Goal: Task Accomplishment & Management: Manage account settings

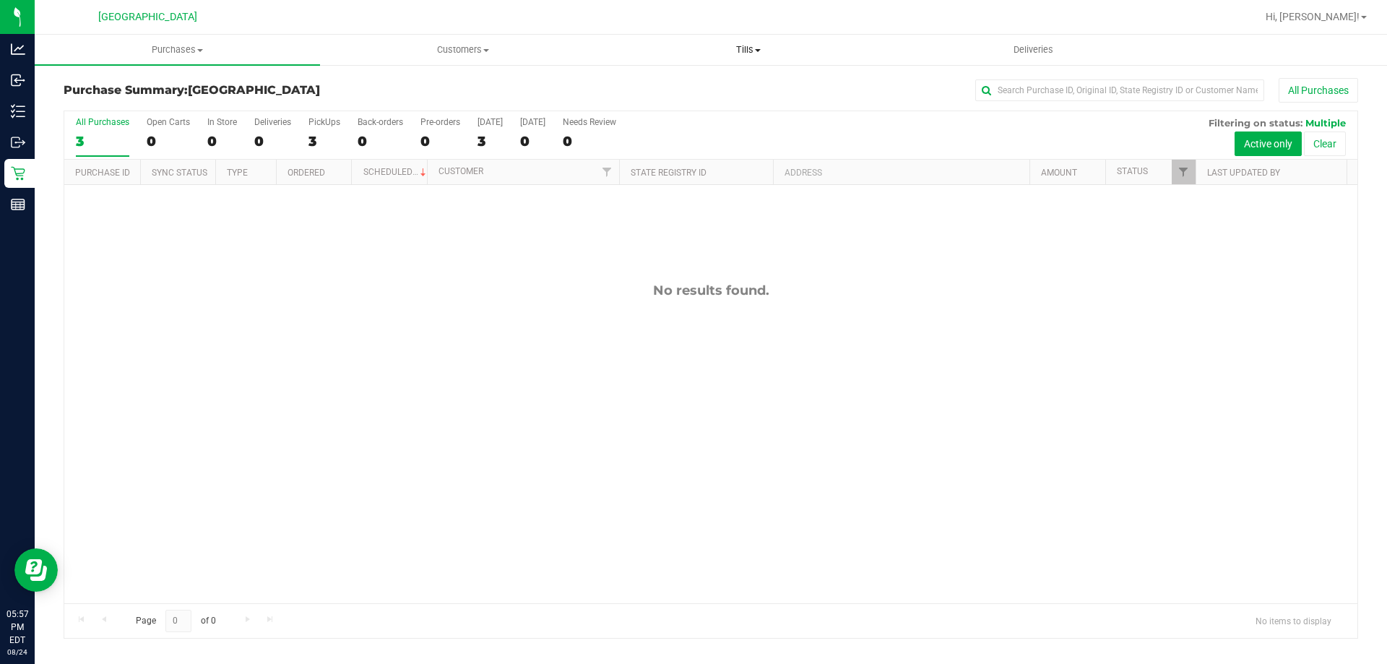
click at [766, 53] on span "Tills" at bounding box center [748, 49] width 284 height 13
click at [755, 90] on li "Manage tills" at bounding box center [747, 87] width 285 height 17
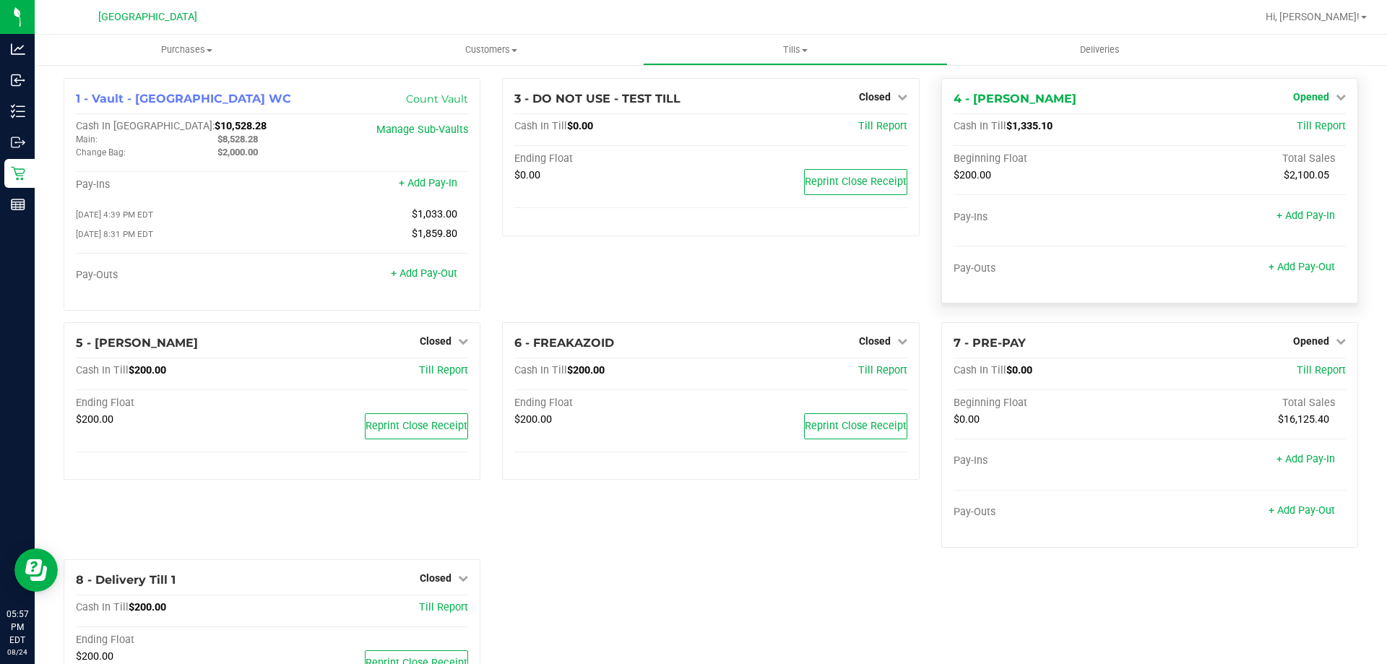
click at [1315, 98] on span "Opened" at bounding box center [1311, 97] width 36 height 12
click at [1312, 124] on link "Close Till" at bounding box center [1312, 127] width 39 height 12
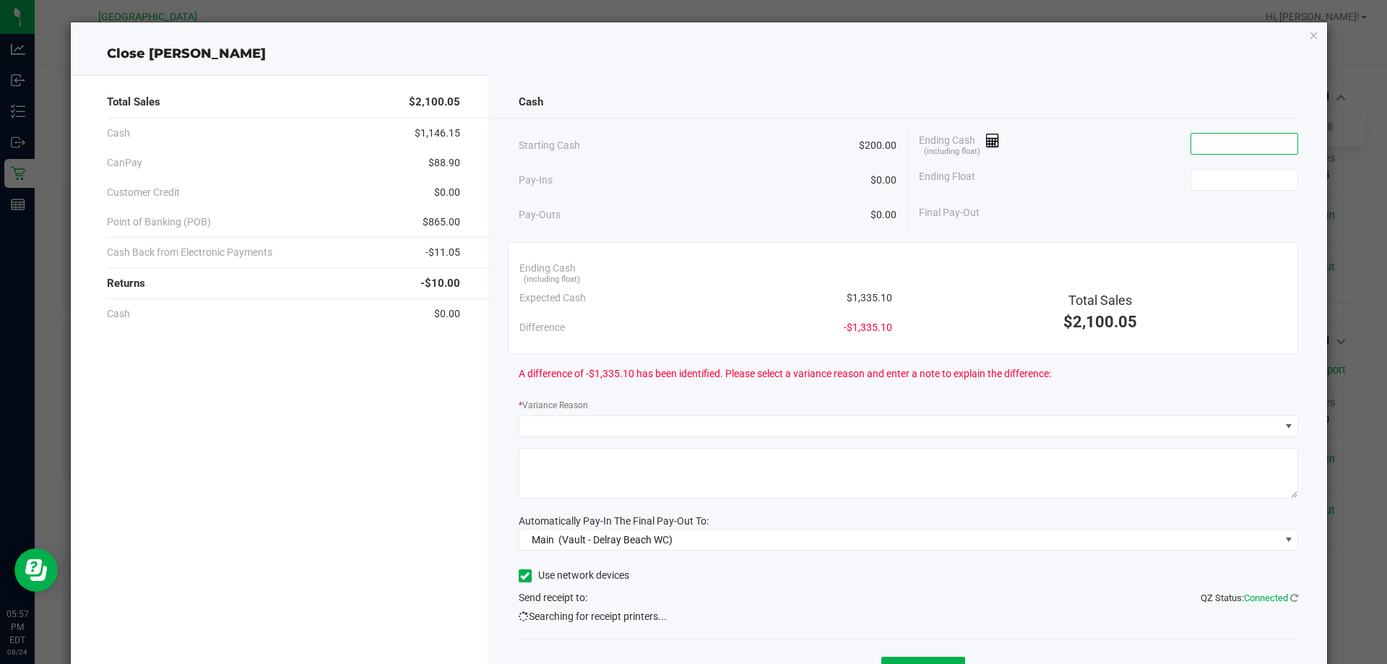
click at [1214, 138] on input at bounding box center [1244, 144] width 106 height 20
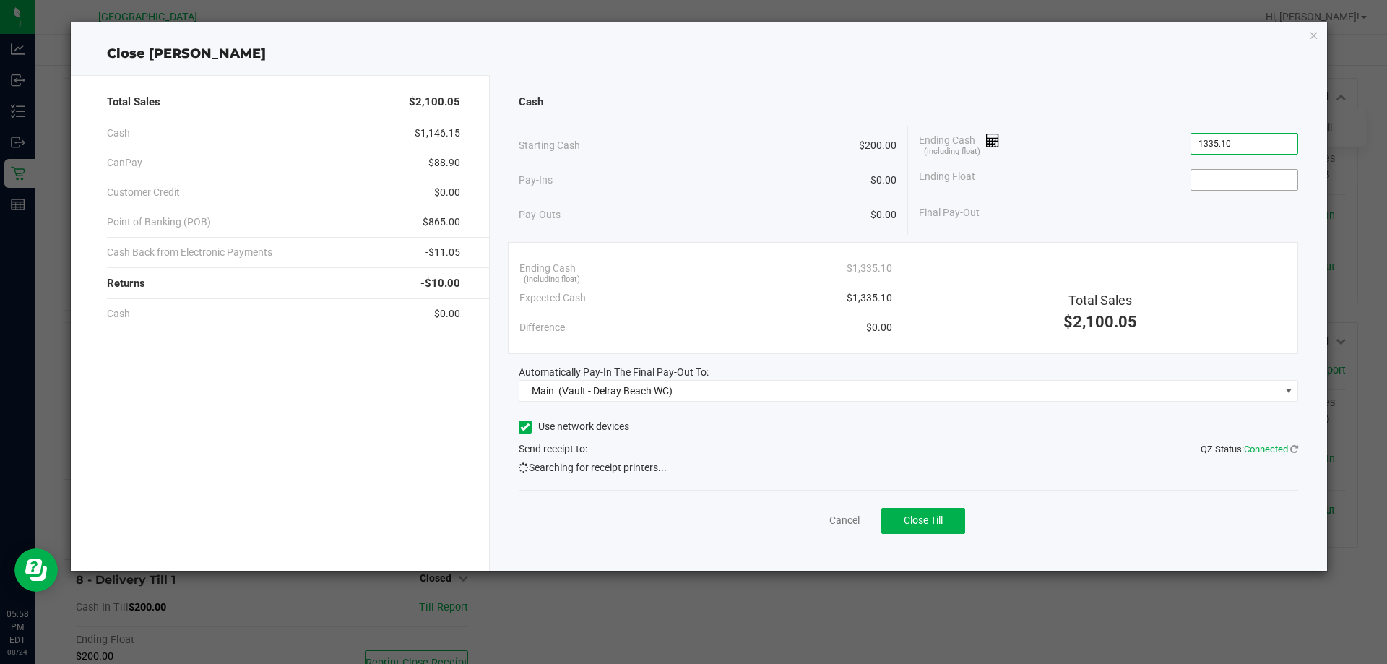
type input "$1,335.10"
click at [1222, 180] on input at bounding box center [1244, 180] width 106 height 20
type input "$200.00"
click at [1239, 275] on div "Total Sales $2,100.05" at bounding box center [1100, 294] width 394 height 81
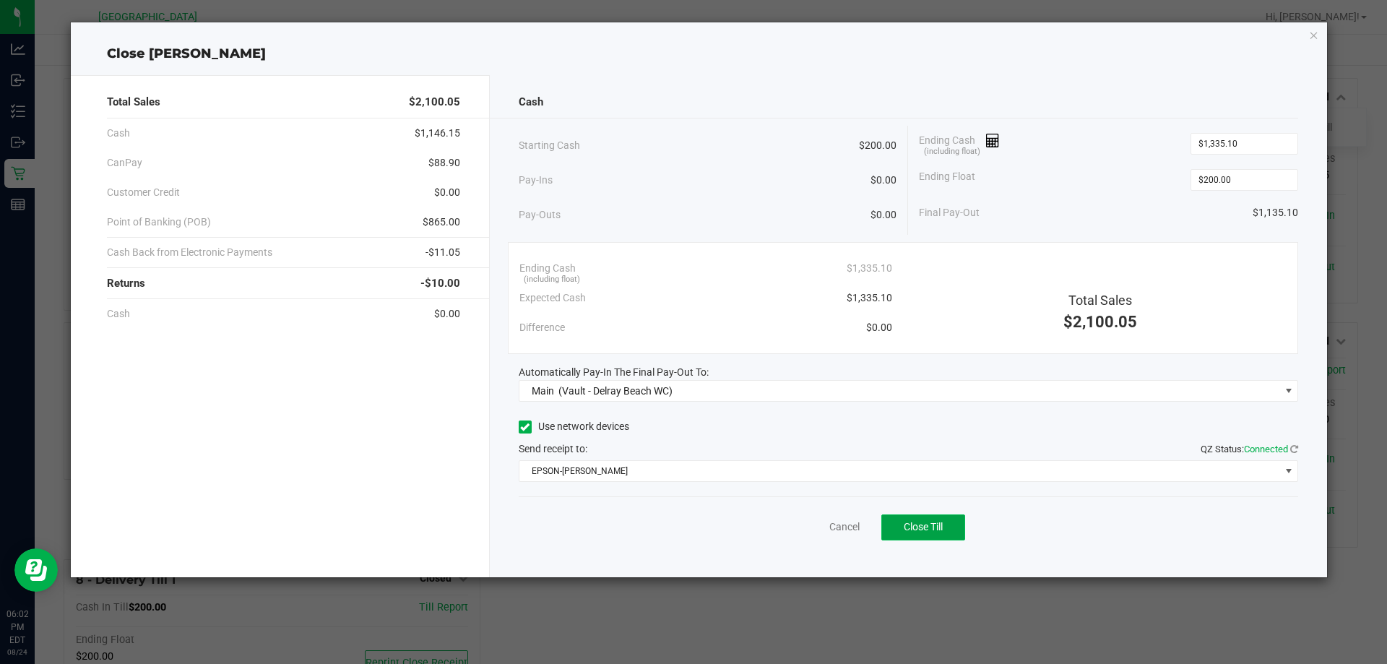
click at [953, 530] on button "Close Till" at bounding box center [923, 527] width 84 height 26
click at [818, 524] on link "Dismiss" at bounding box center [812, 526] width 35 height 15
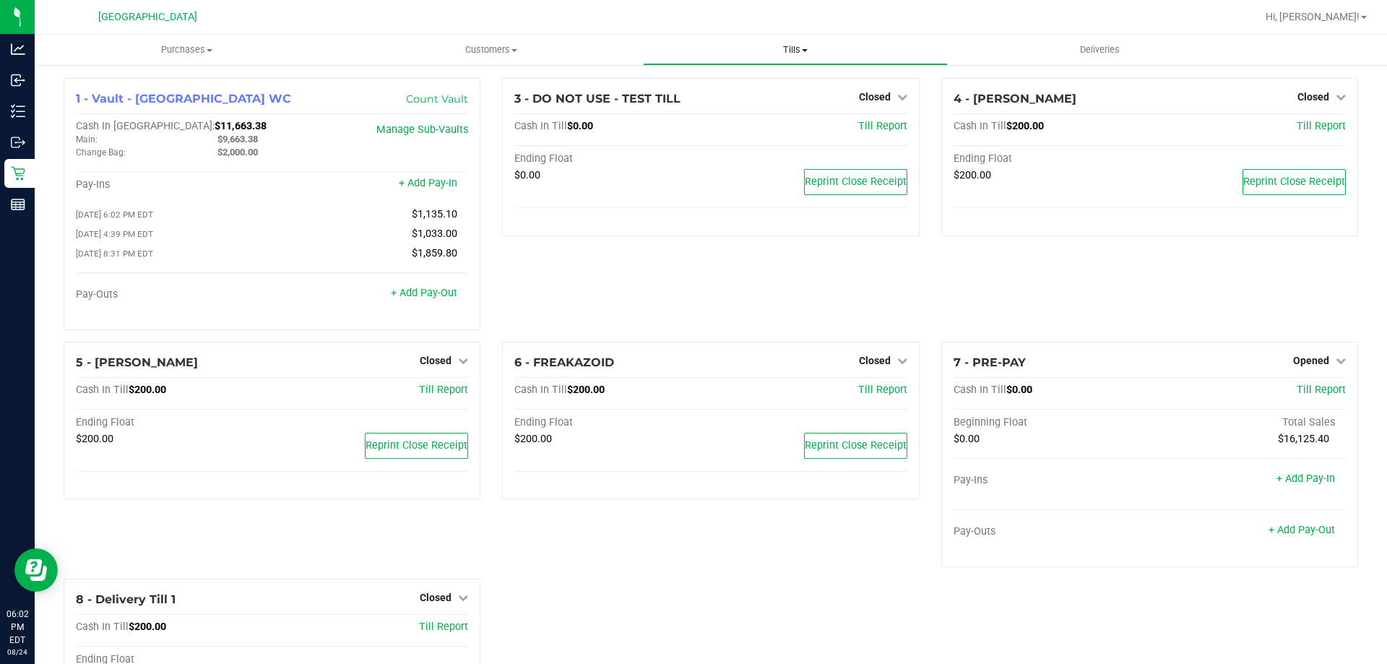
click at [796, 45] on span "Tills" at bounding box center [795, 49] width 303 height 13
click at [774, 100] on span "Reconcile e-payments" at bounding box center [715, 104] width 144 height 12
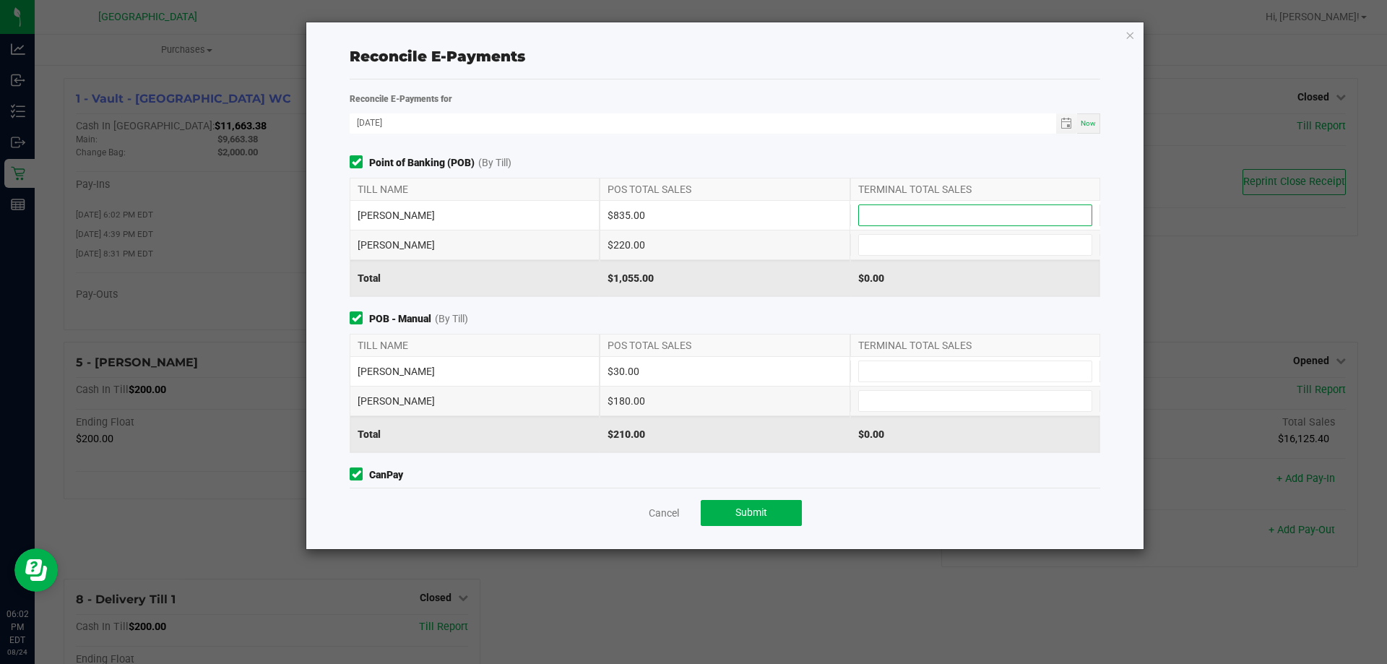
click at [900, 209] on input at bounding box center [975, 215] width 233 height 20
type input "$835.00"
click at [928, 250] on input at bounding box center [975, 245] width 233 height 20
type input "$220.00"
click at [884, 368] on input at bounding box center [975, 371] width 233 height 20
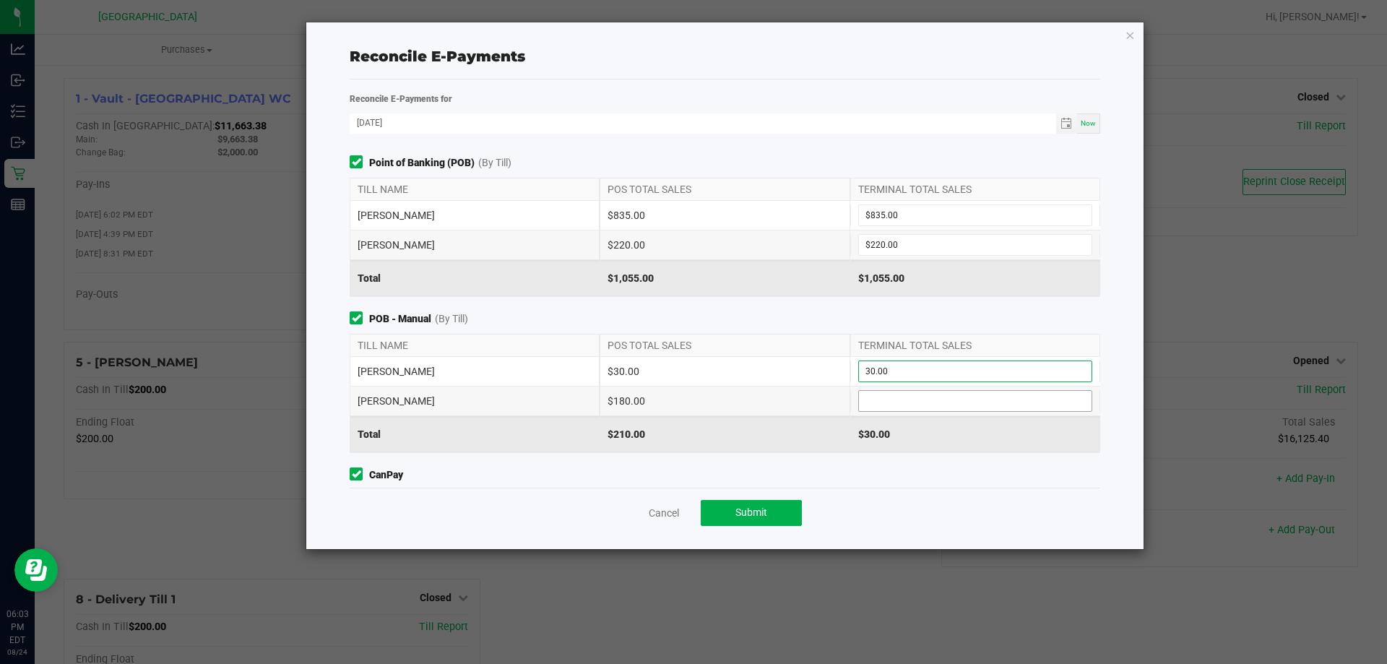
type input "$30.00"
click at [954, 403] on input at bounding box center [975, 401] width 233 height 20
type input "$180.00"
click at [979, 474] on span "CanPay" at bounding box center [725, 474] width 751 height 15
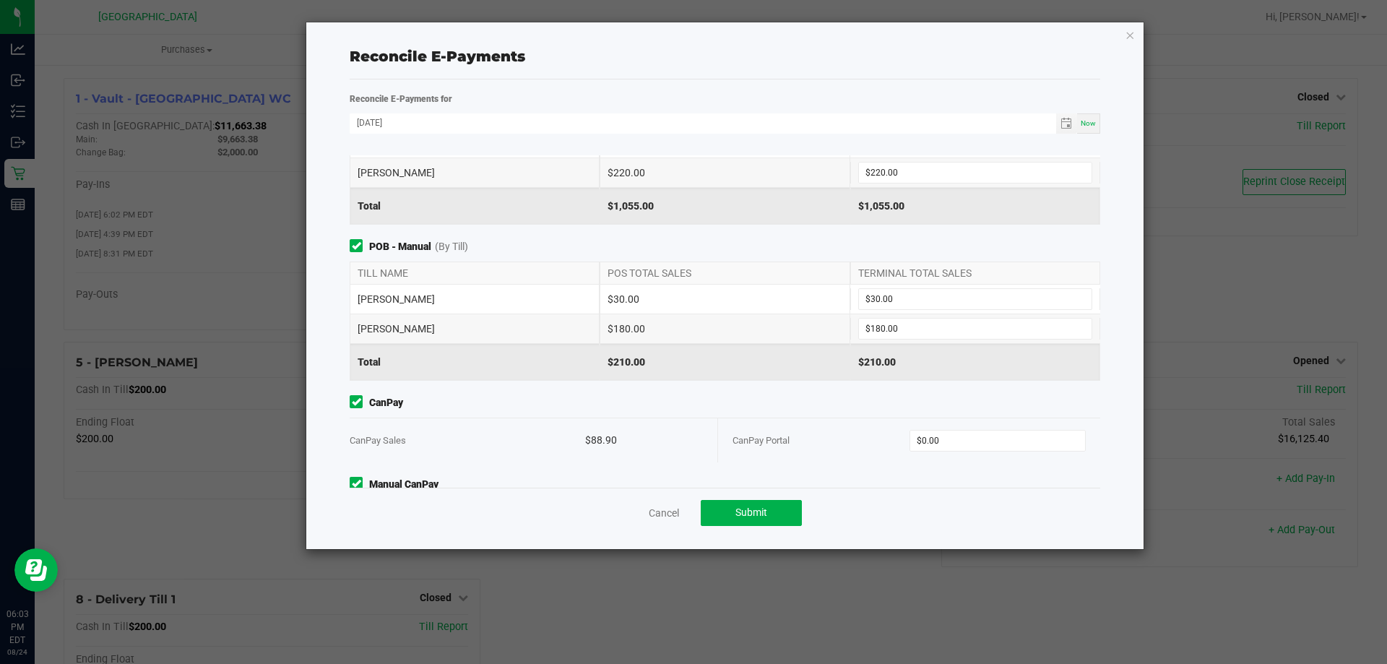
scroll to position [142, 0]
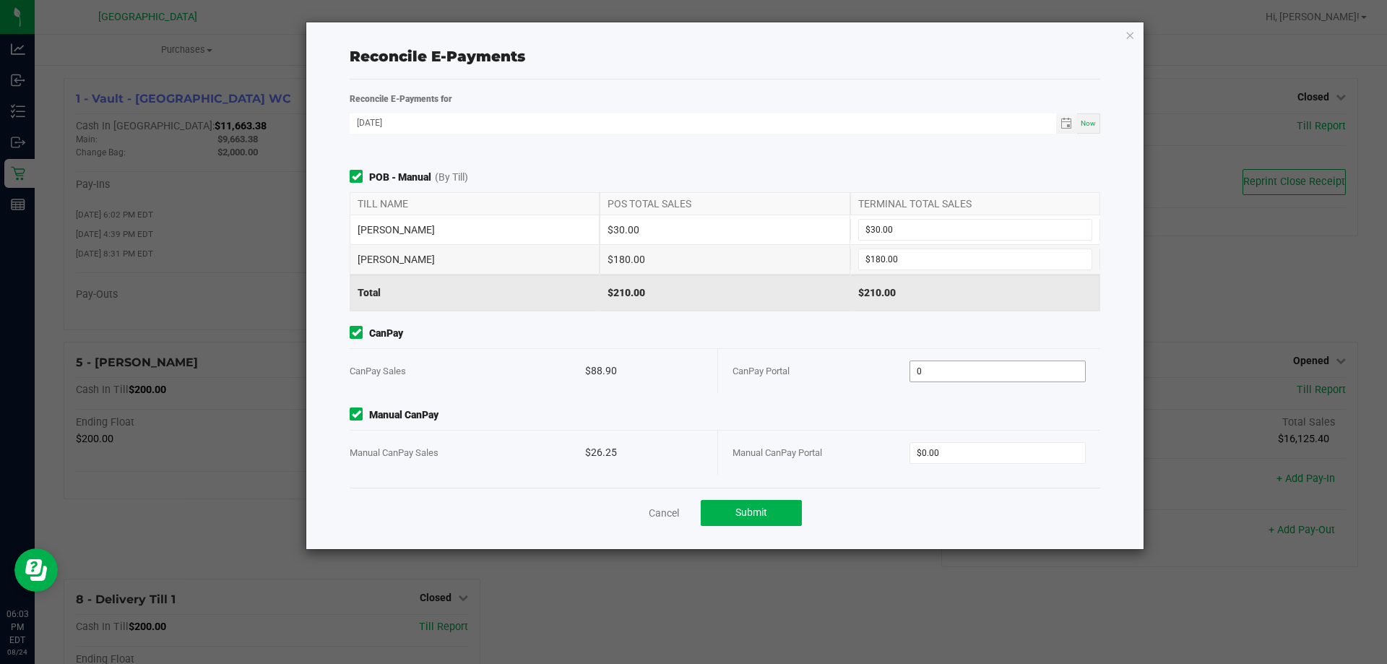
click at [971, 368] on input "0" at bounding box center [998, 371] width 176 height 20
type input "$88.90"
click at [944, 443] on input "0" at bounding box center [998, 453] width 176 height 20
type input "$26.25"
click at [924, 522] on div "Cancel Submit" at bounding box center [725, 513] width 751 height 50
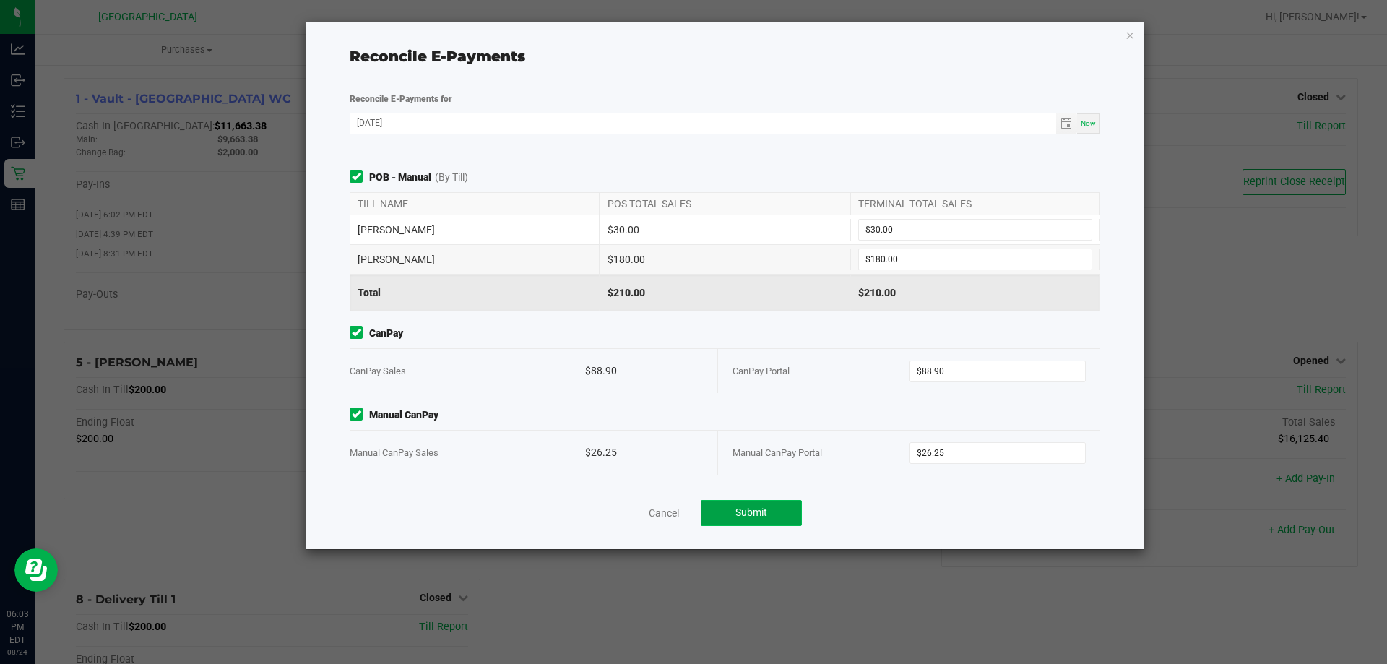
click at [784, 509] on button "Submit" at bounding box center [751, 513] width 101 height 26
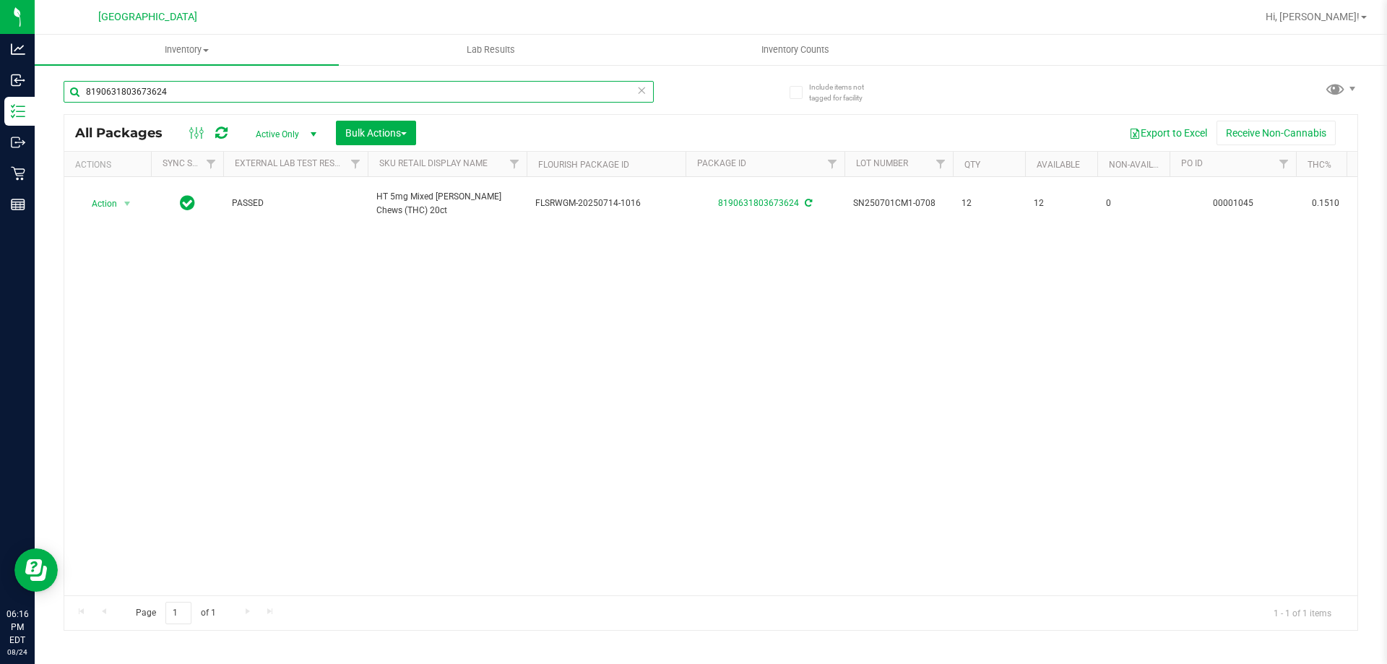
drag, startPoint x: 181, startPoint y: 97, endPoint x: 7, endPoint y: -87, distance: 253.0
click at [7, 0] on html "Analytics Inbound Inventory Outbound Retail Reports 06:16 PM EDT [DATE] 08/24 […" at bounding box center [693, 332] width 1387 height 664
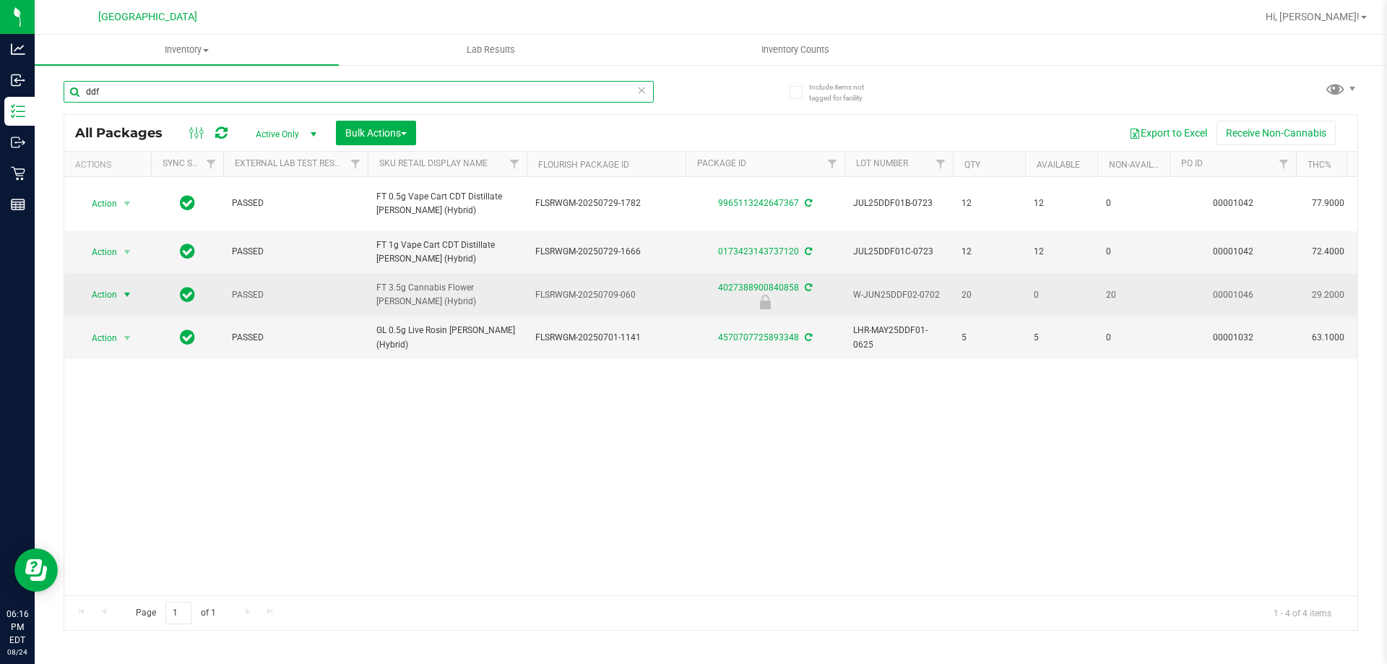
type input "ddf"
click at [124, 298] on span "select" at bounding box center [127, 295] width 12 height 12
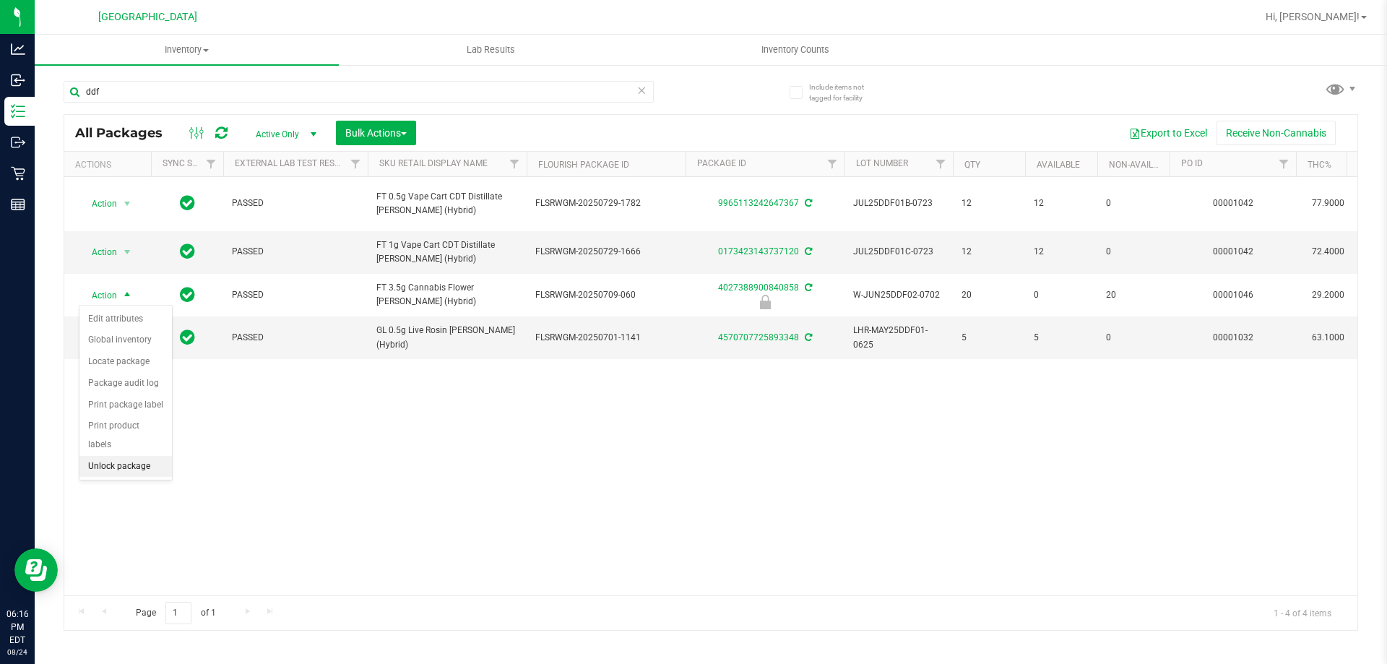
click at [132, 456] on li "Unlock package" at bounding box center [125, 467] width 92 height 22
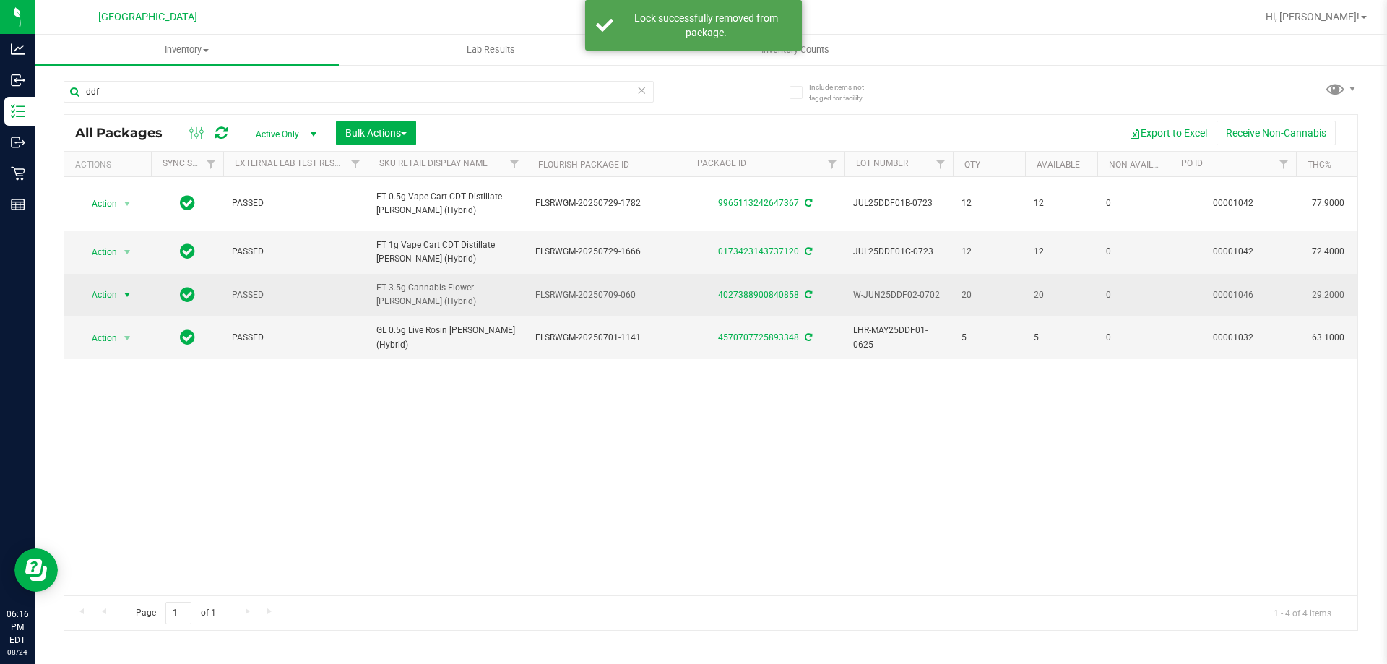
click at [99, 297] on span "Action" at bounding box center [98, 295] width 39 height 20
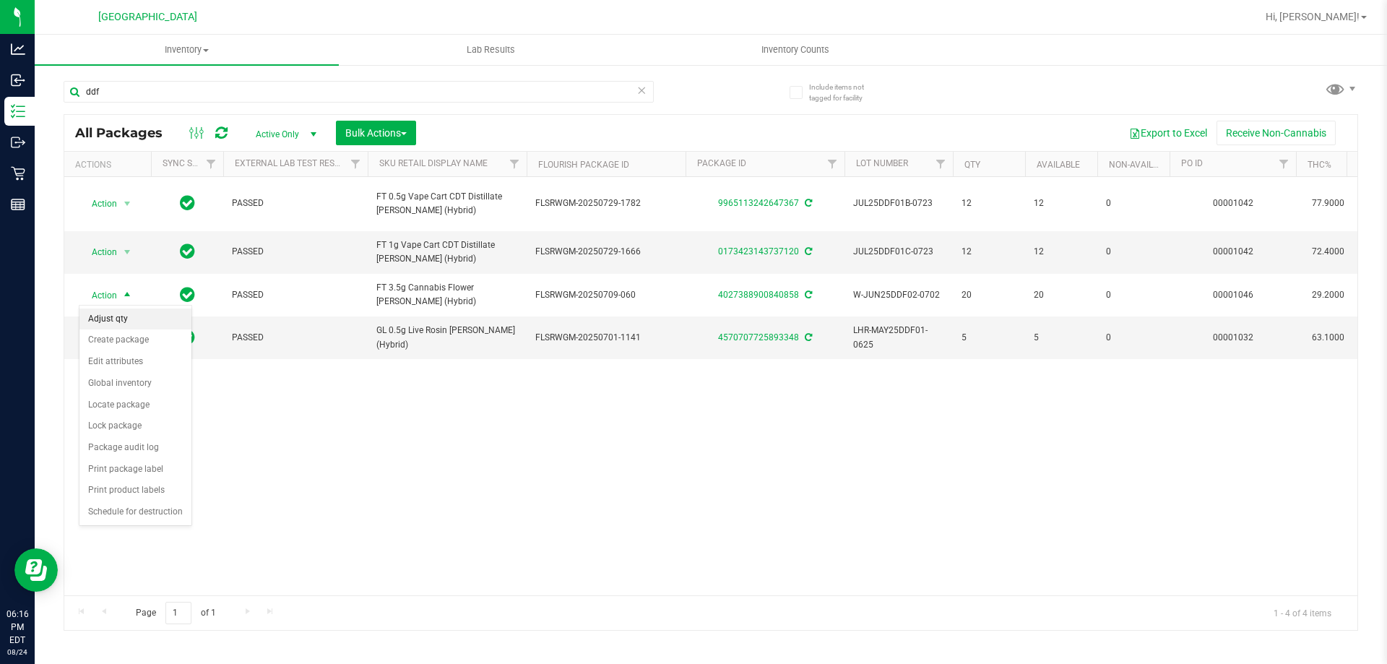
click at [120, 311] on li "Adjust qty" at bounding box center [135, 319] width 112 height 22
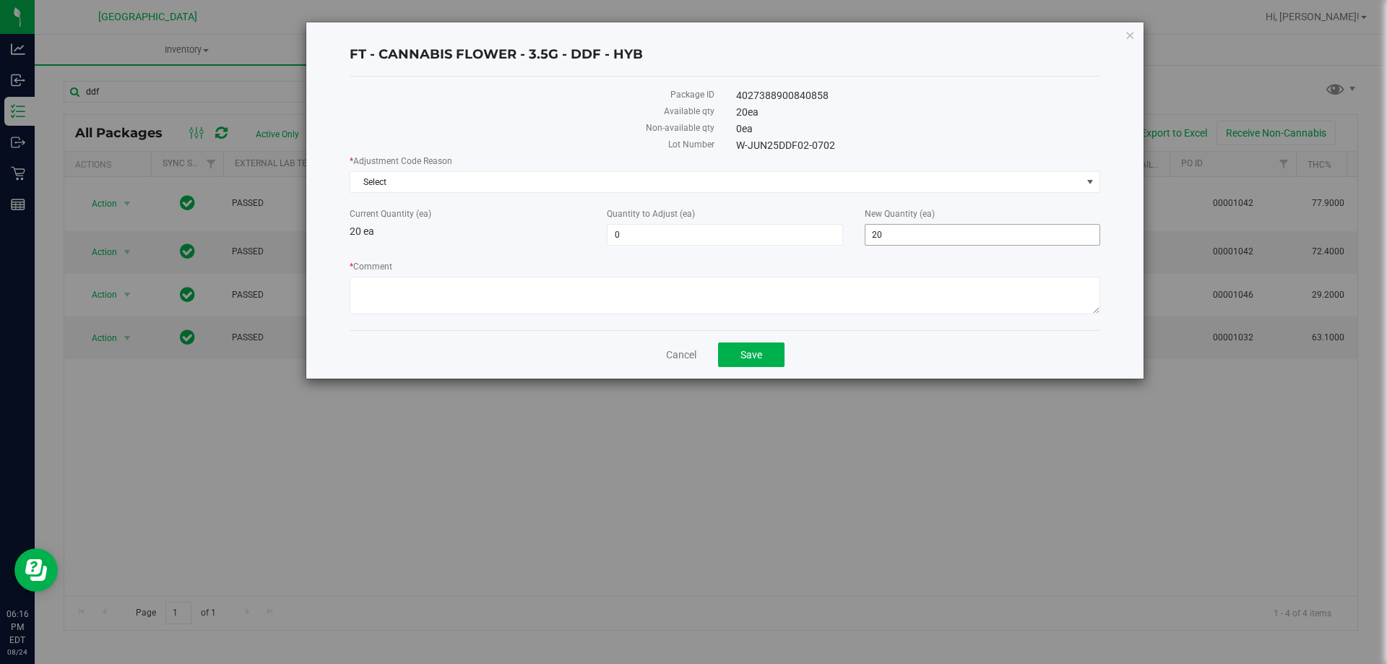
click at [926, 234] on span "20 20" at bounding box center [982, 235] width 235 height 22
type input "2"
type input "19"
type input "-1"
type input "19"
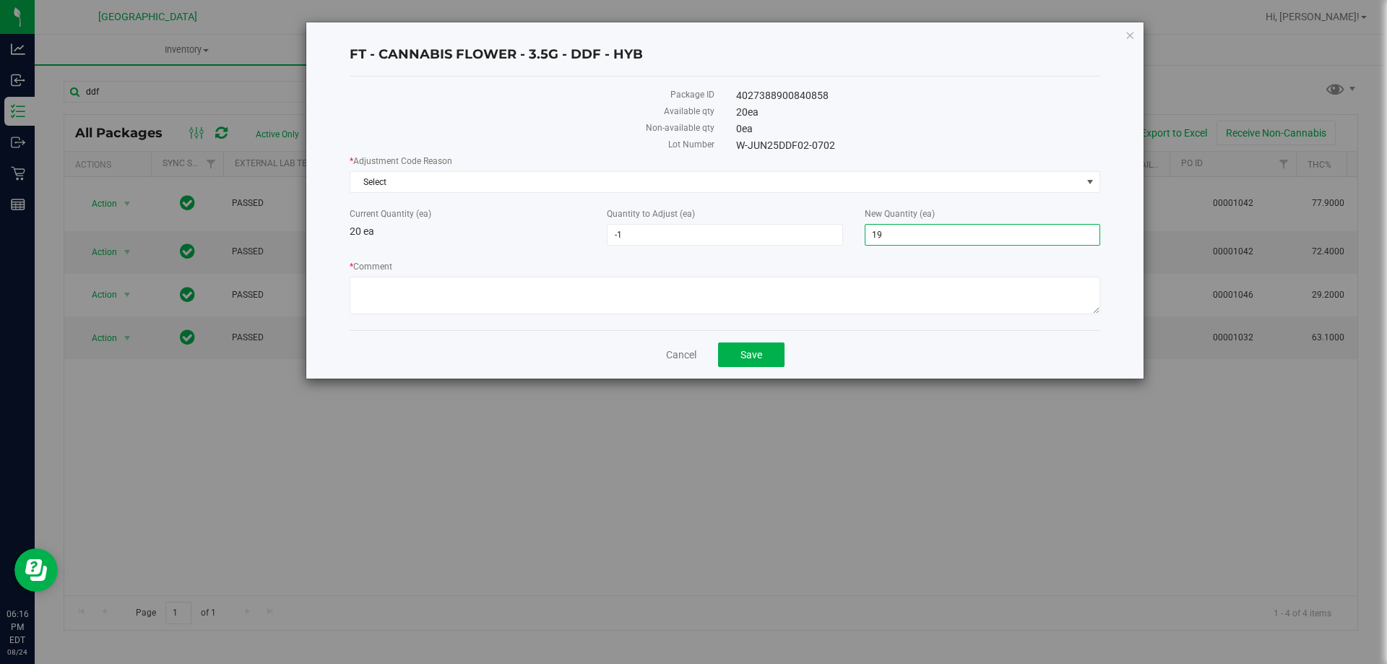
click at [668, 248] on div "* Adjustment Code Reason Select Select Depleted Inventory Audit Mistake Moistur…" at bounding box center [725, 237] width 751 height 164
click at [616, 285] on textarea "* Comment" at bounding box center [725, 296] width 751 height 38
click at [584, 278] on textarea "* Comment" at bounding box center [725, 296] width 751 height 38
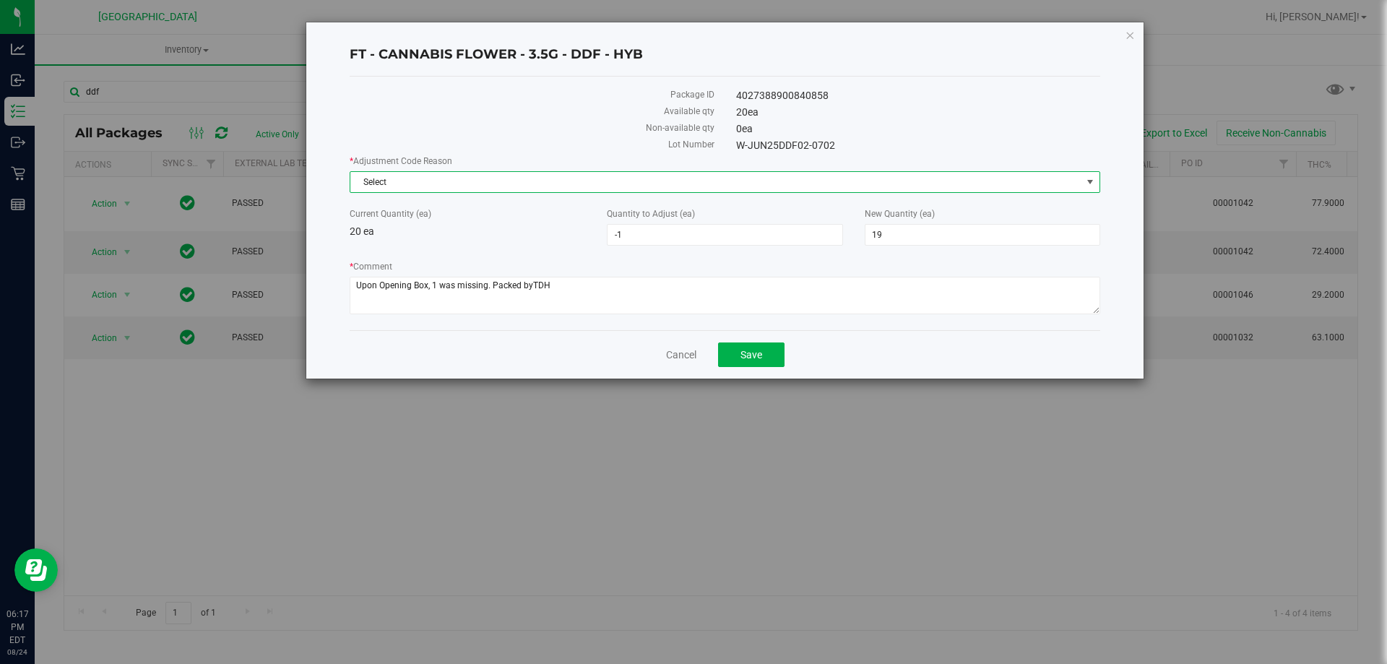
click at [649, 188] on span "Select" at bounding box center [715, 182] width 731 height 20
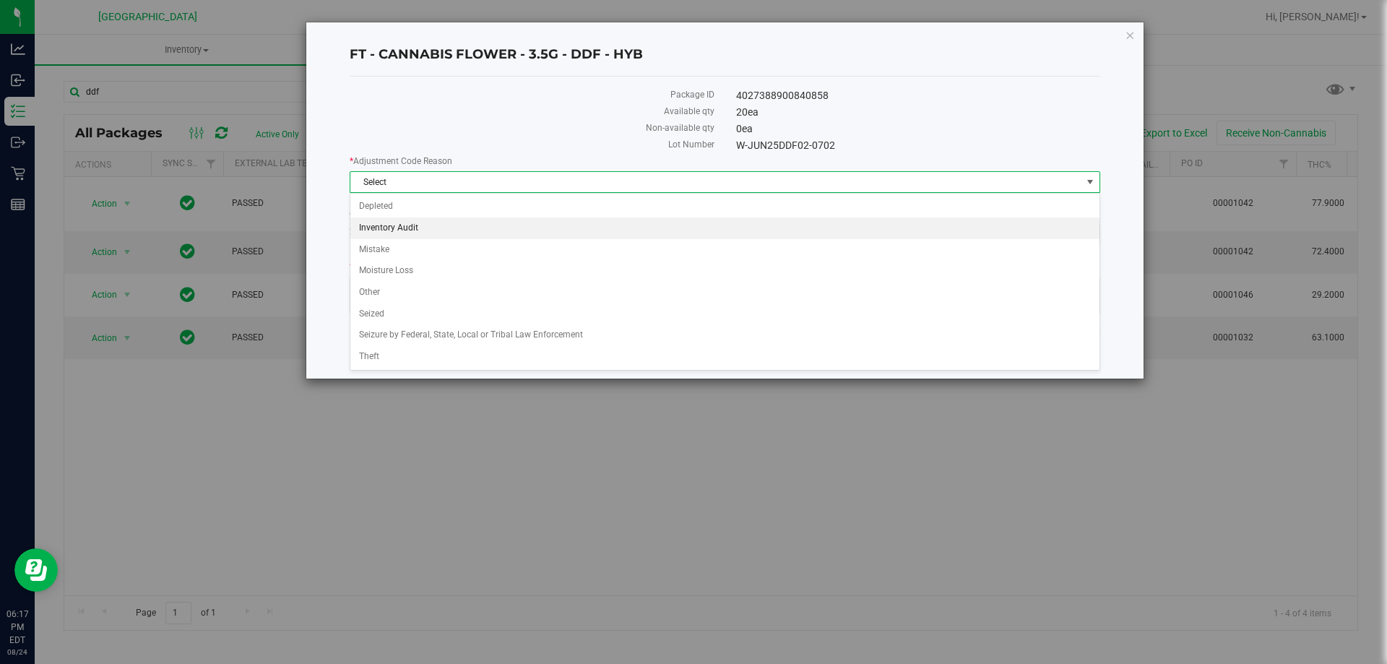
click at [442, 225] on li "Inventory Audit" at bounding box center [724, 228] width 749 height 22
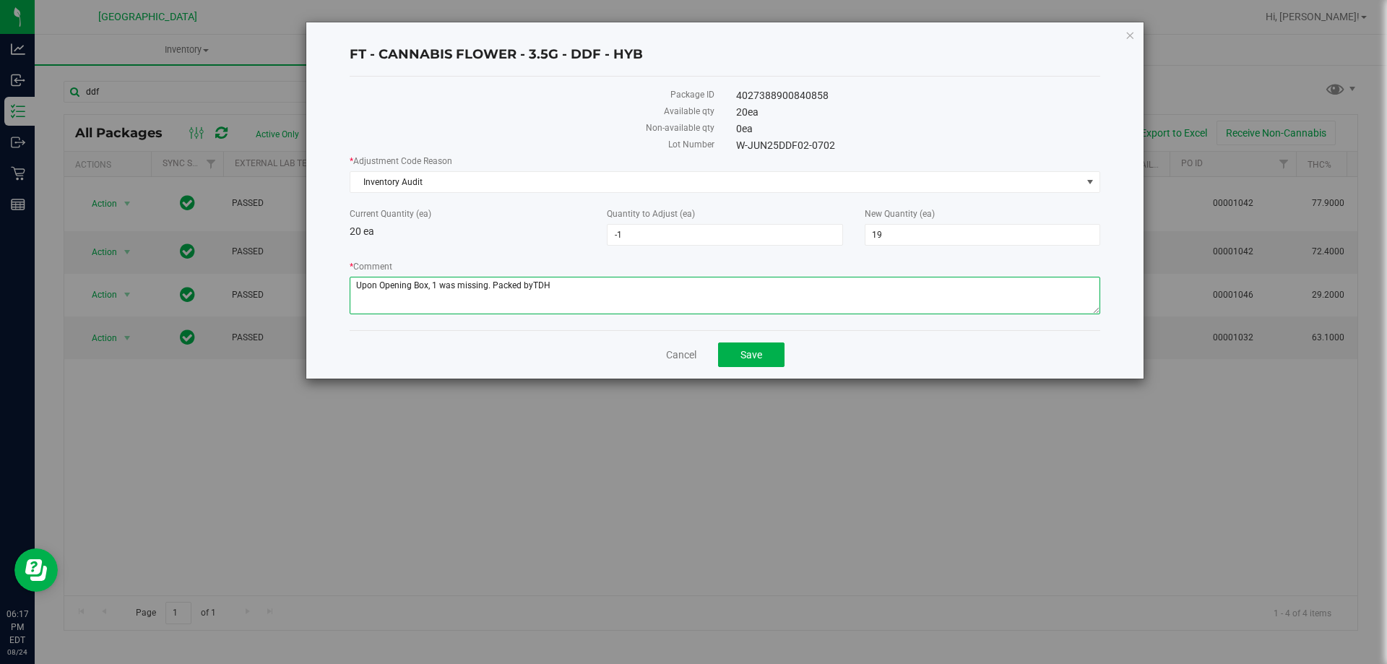
click at [534, 286] on textarea "* Comment" at bounding box center [725, 296] width 751 height 38
click at [532, 285] on textarea "* Comment" at bounding box center [725, 296] width 751 height 38
type textarea "Upon Opening Box, 1 was missing. Packed by TDH"
click at [748, 350] on span "Save" at bounding box center [751, 355] width 22 height 12
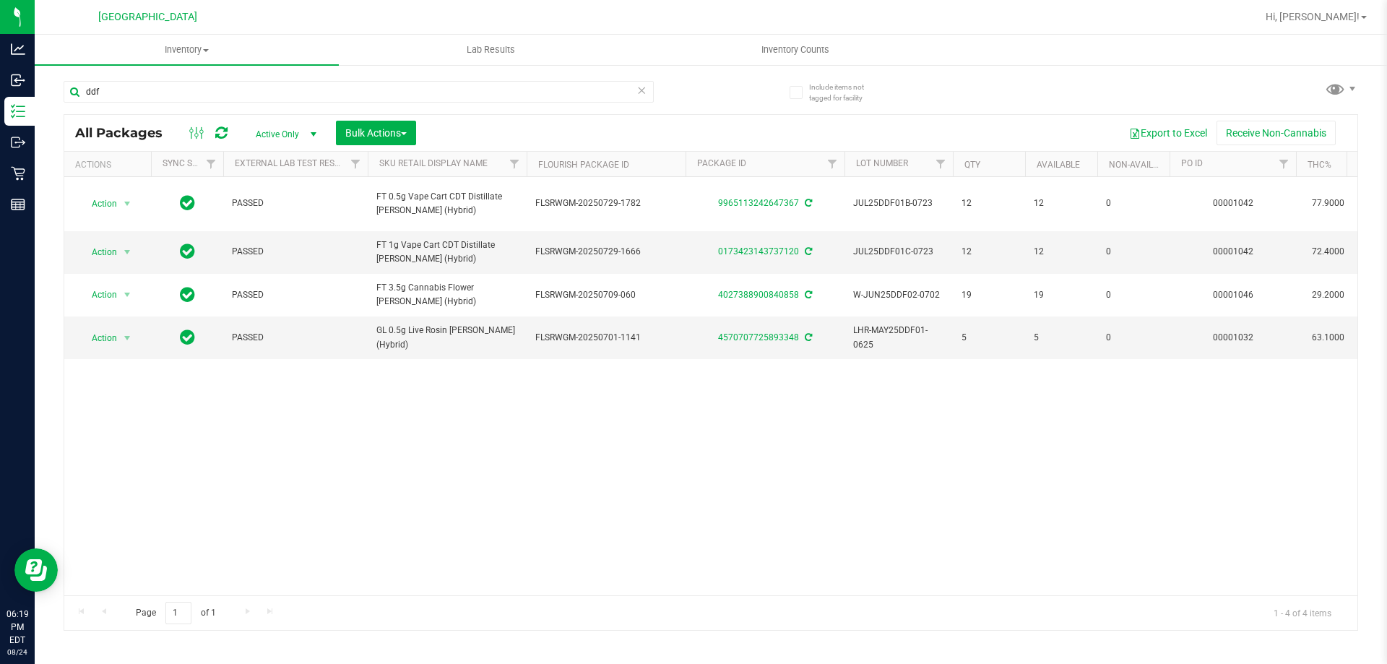
click at [637, 84] on icon at bounding box center [641, 89] width 10 height 17
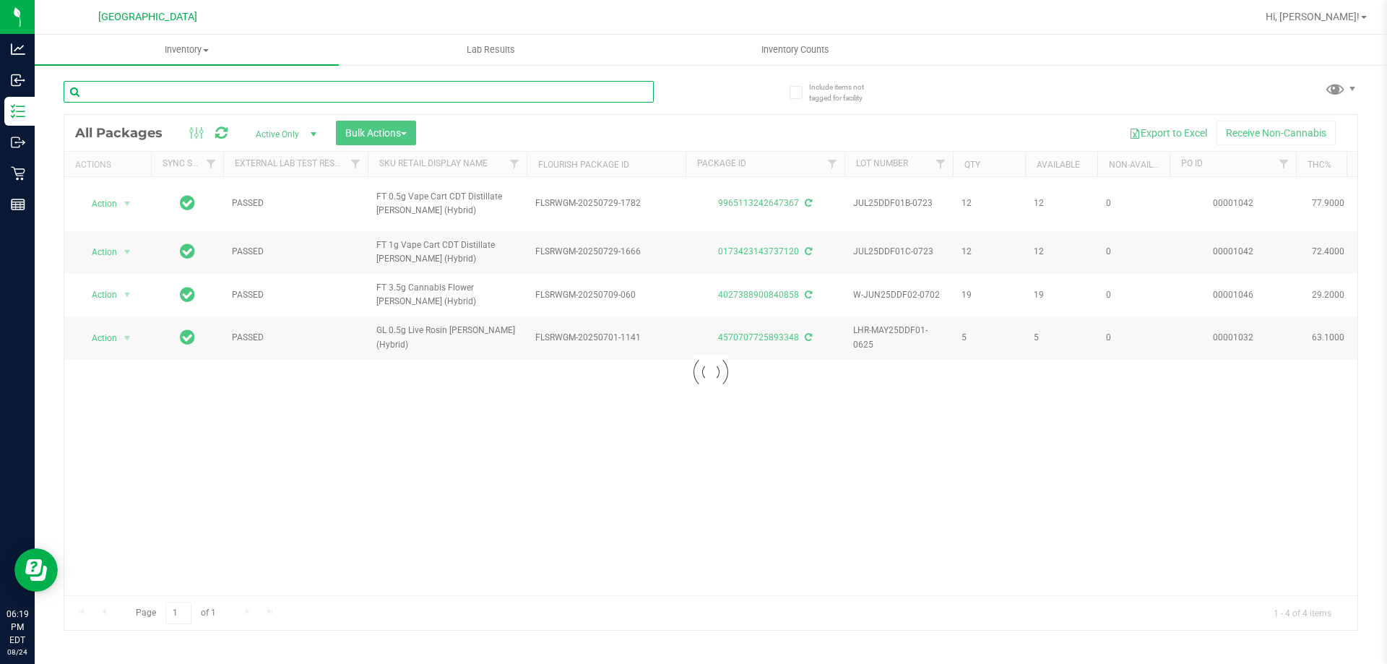
click at [400, 87] on input "text" at bounding box center [359, 92] width 590 height 22
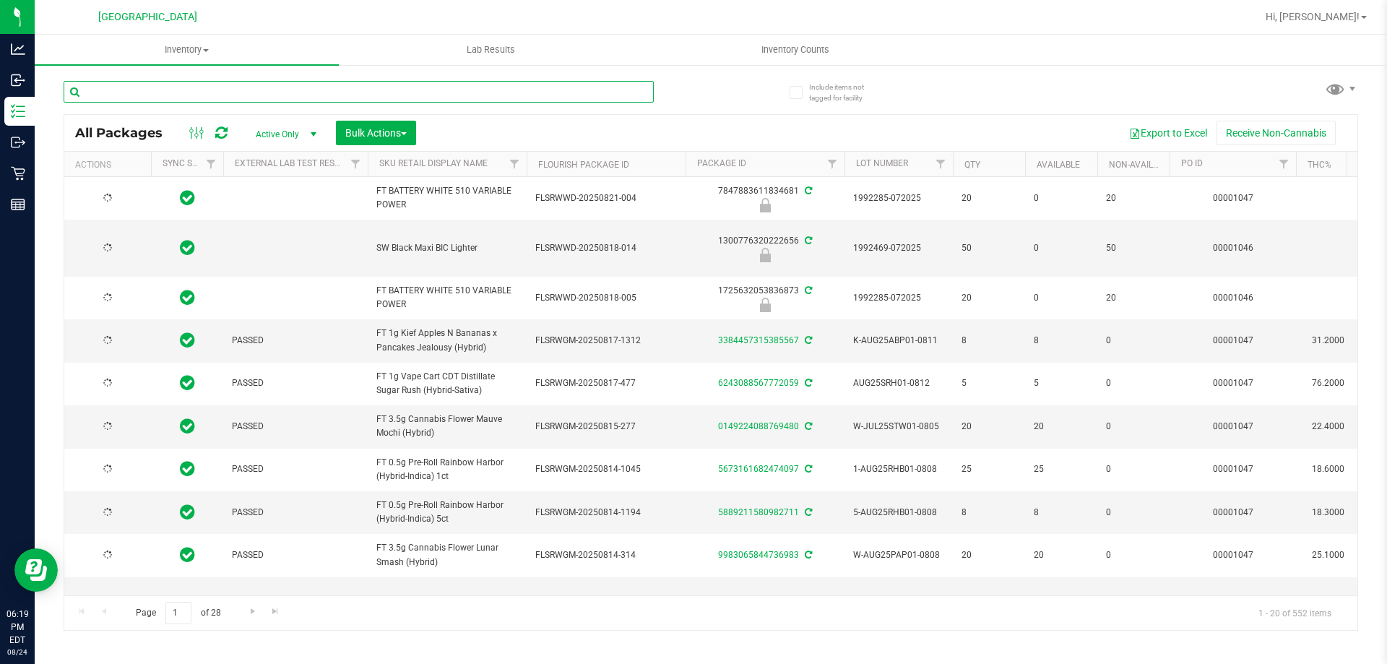
click at [399, 93] on input "text" at bounding box center [359, 92] width 590 height 22
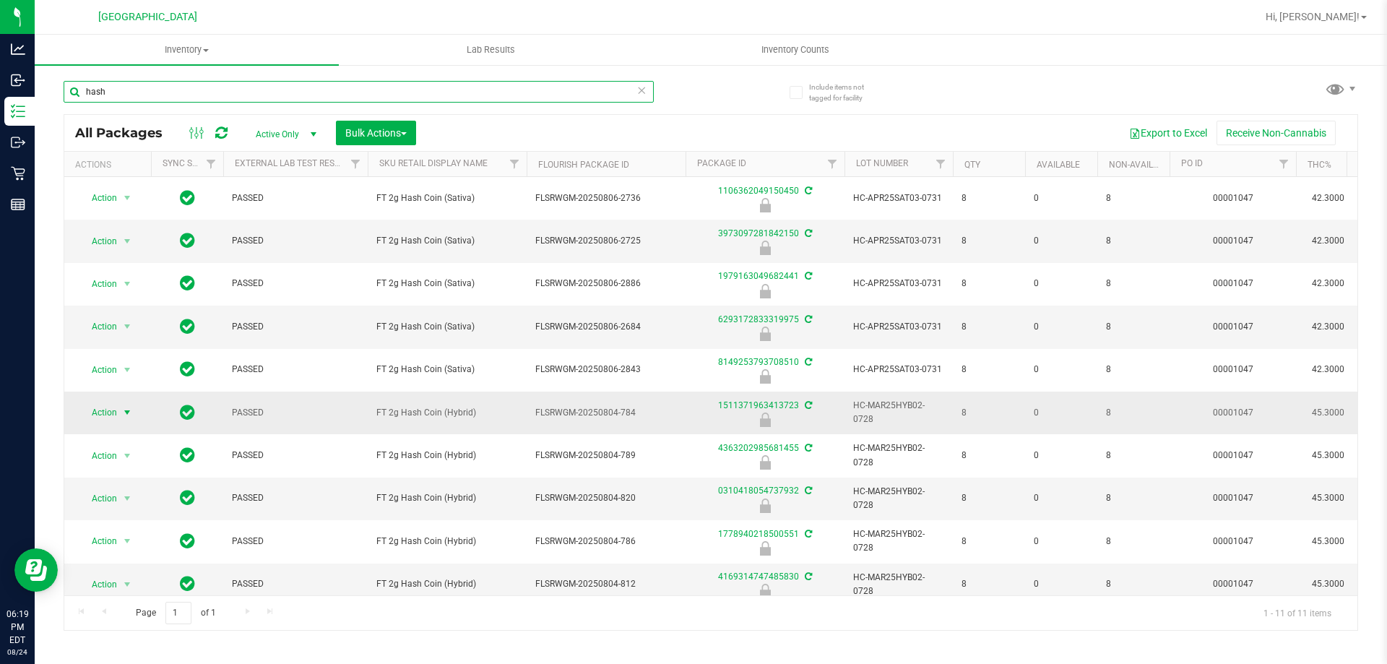
type input "hash"
click at [101, 402] on span "Action" at bounding box center [98, 412] width 39 height 20
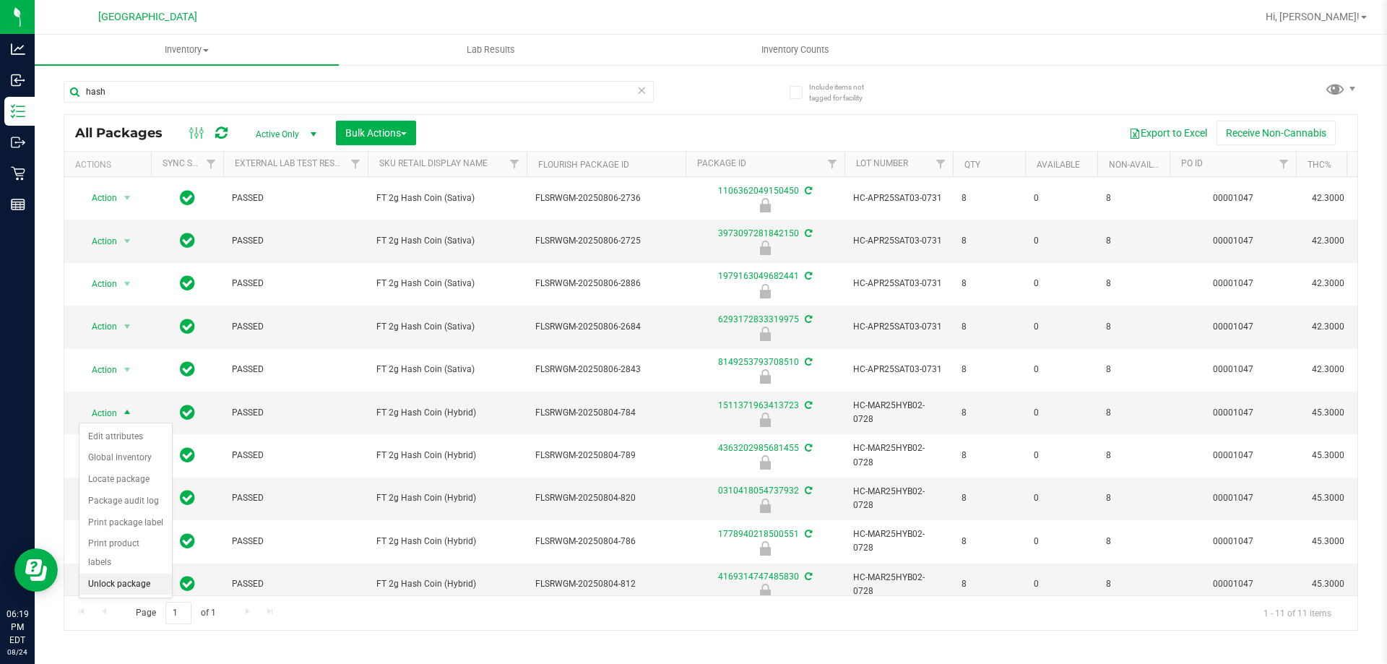
click at [147, 574] on li "Unlock package" at bounding box center [125, 585] width 92 height 22
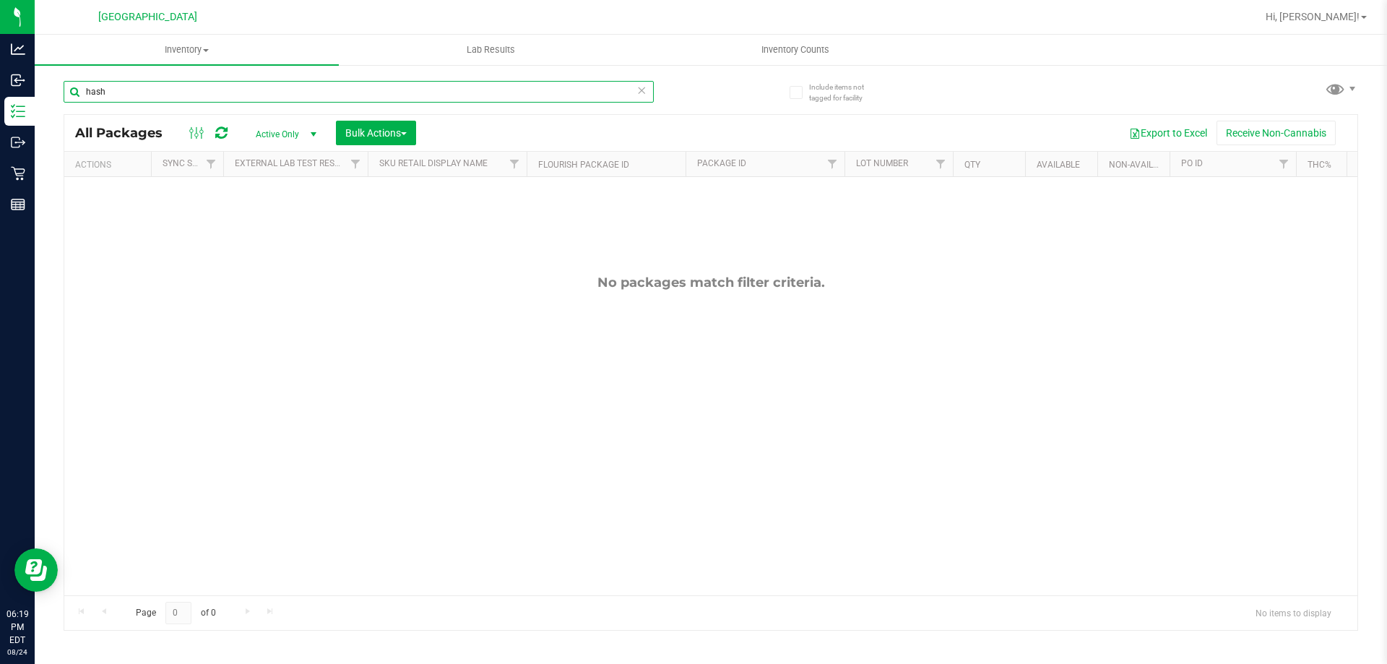
click at [295, 90] on input "hash" at bounding box center [359, 92] width 590 height 22
click at [644, 90] on icon at bounding box center [641, 89] width 10 height 17
click at [274, 90] on input "text" at bounding box center [359, 92] width 590 height 22
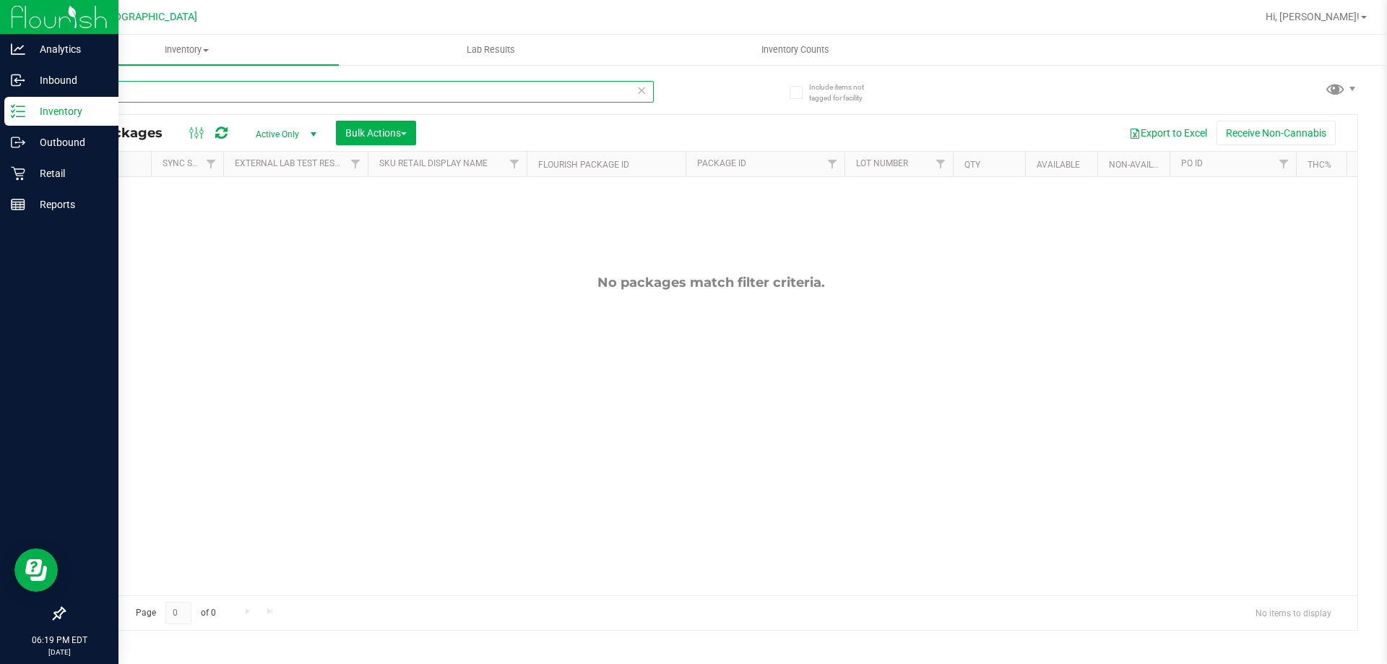
type input "hash"
click at [22, 106] on line at bounding box center [21, 106] width 8 height 0
click at [27, 107] on p "Inventory" at bounding box center [68, 111] width 87 height 17
click at [33, 150] on p "Outbound" at bounding box center [68, 142] width 87 height 17
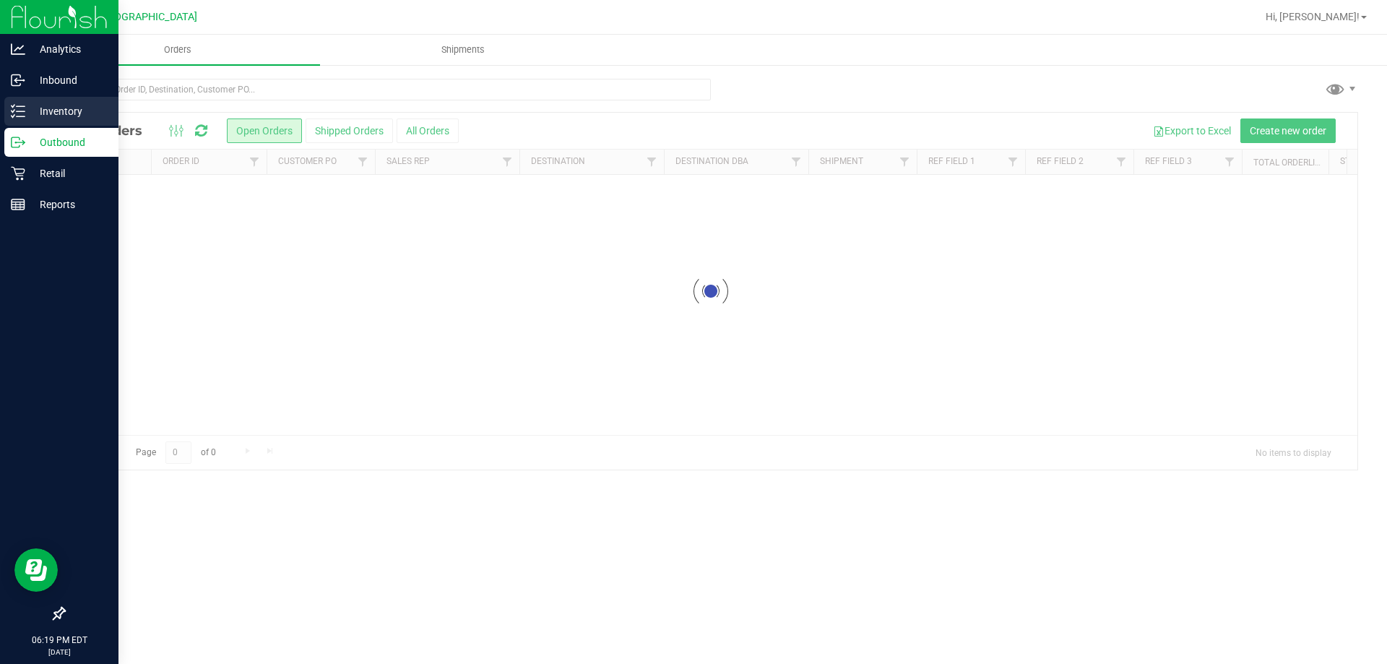
click at [54, 107] on p "Inventory" at bounding box center [68, 111] width 87 height 17
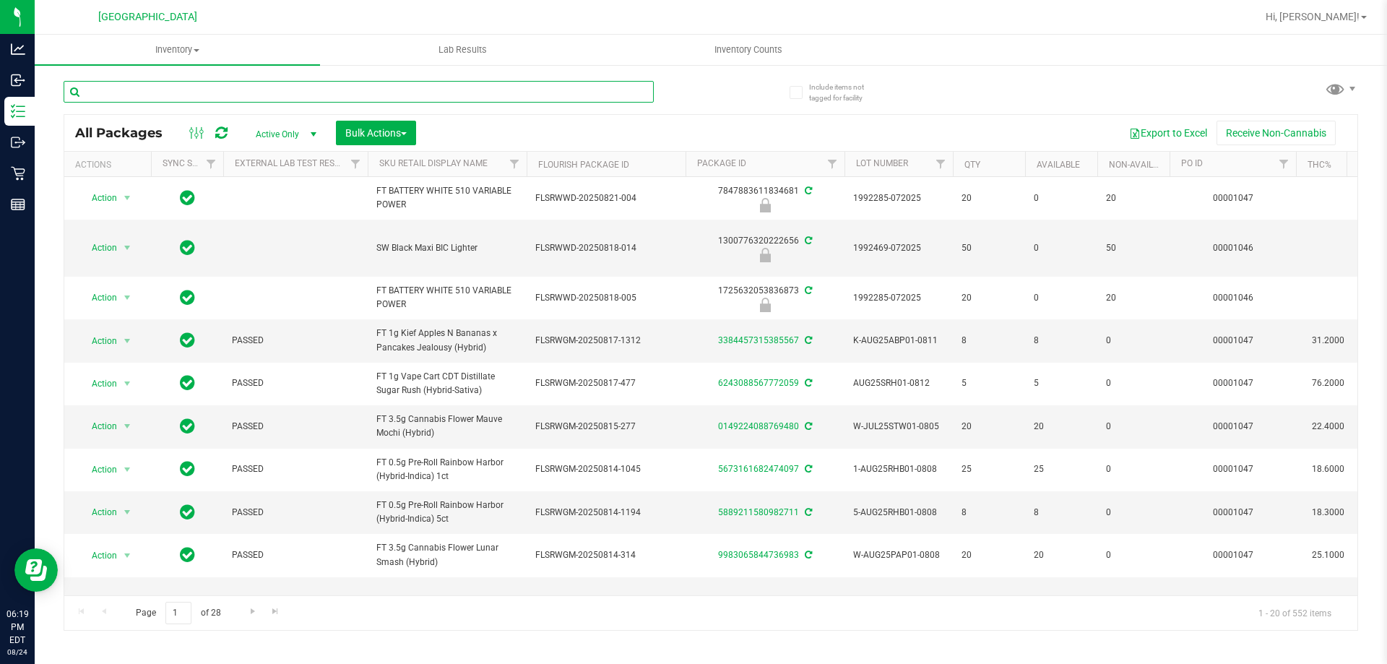
click at [354, 85] on input "text" at bounding box center [359, 92] width 590 height 22
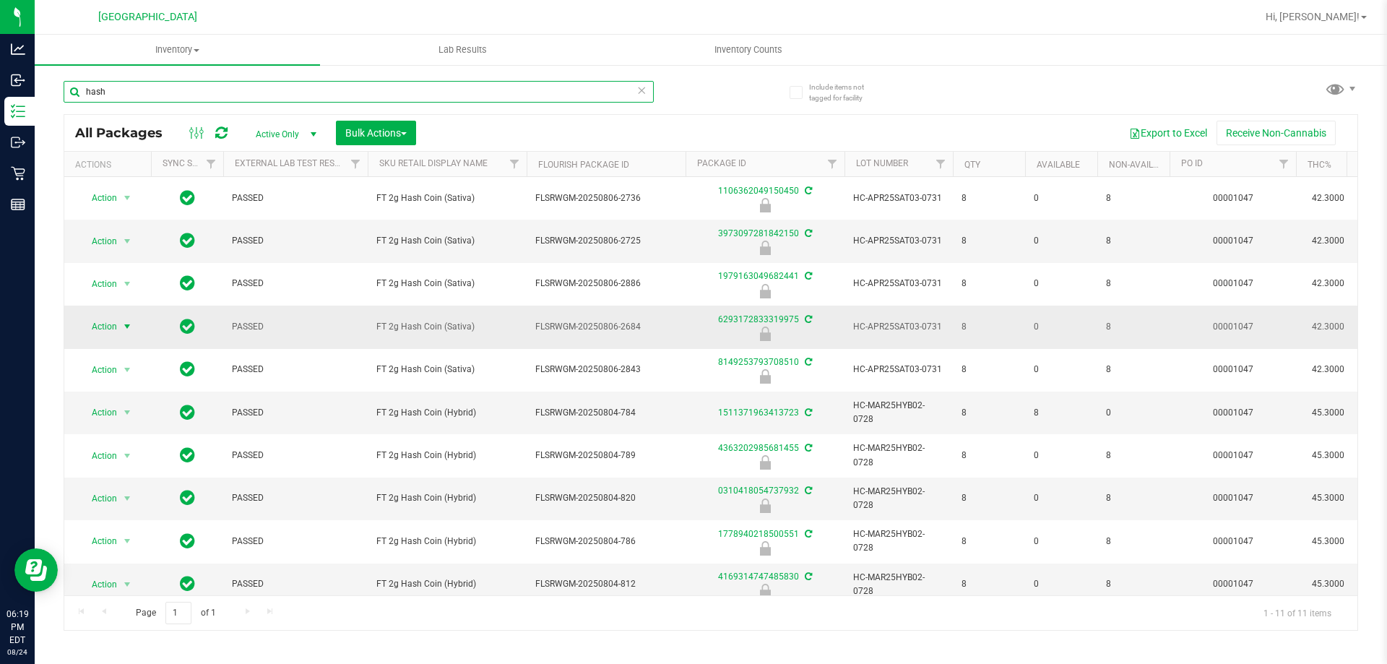
type input "hash"
click at [118, 327] on span "select" at bounding box center [127, 326] width 18 height 20
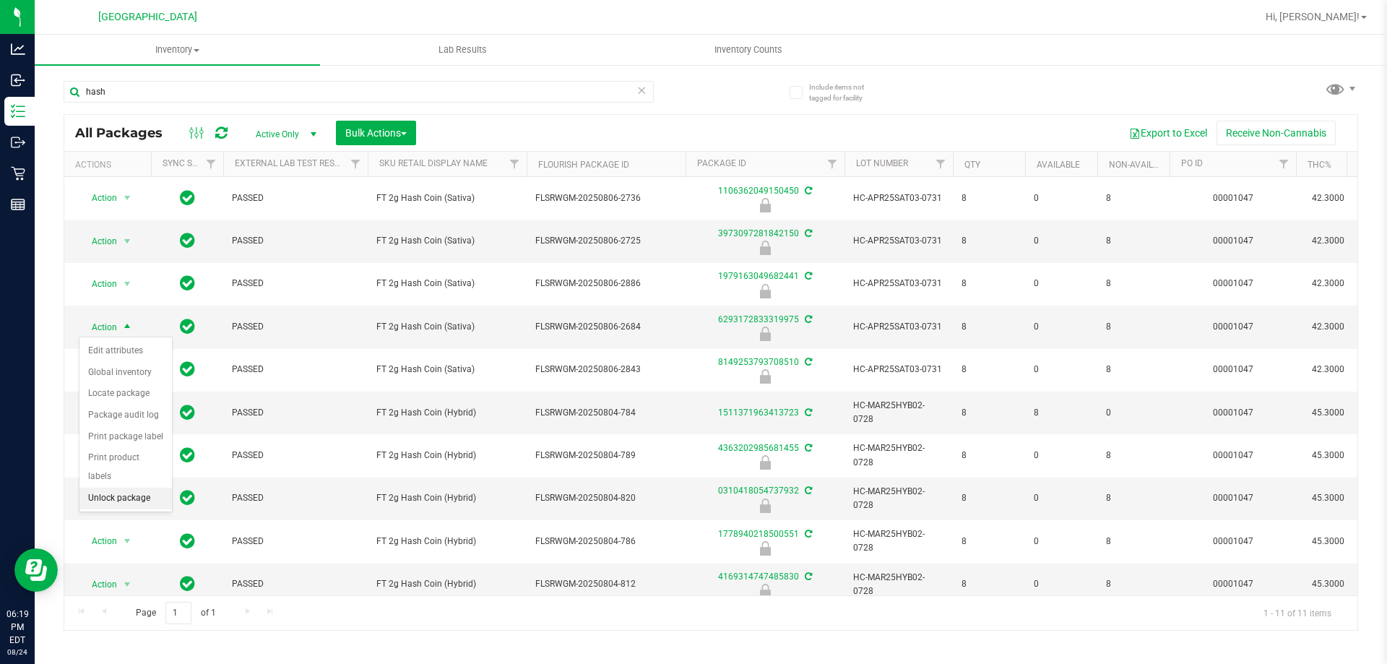
click at [111, 488] on li "Unlock package" at bounding box center [125, 499] width 92 height 22
